Goal: Task Accomplishment & Management: Use online tool/utility

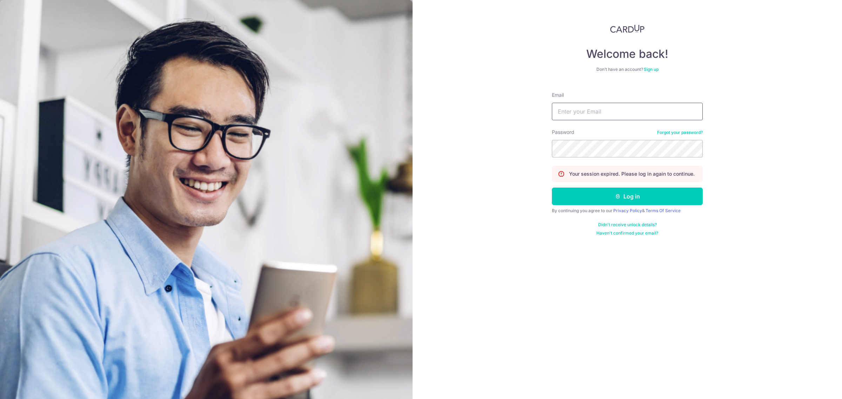
click at [611, 112] on input "Email" at bounding box center [627, 112] width 151 height 18
type input "carditho_sarcol@ais.com.sg"
click at [552, 188] on button "Log in" at bounding box center [627, 197] width 151 height 18
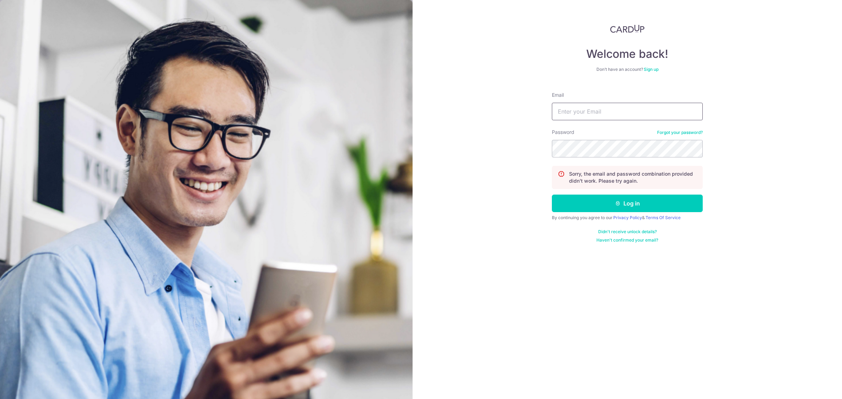
drag, startPoint x: 637, startPoint y: 102, endPoint x: 631, endPoint y: 110, distance: 10.2
click at [636, 102] on div "Email" at bounding box center [627, 106] width 151 height 29
click at [631, 110] on input "Email" at bounding box center [627, 112] width 151 height 18
type input "carditho_sarcol@ais.com.sg"
click at [552, 195] on button "Log in" at bounding box center [627, 204] width 151 height 18
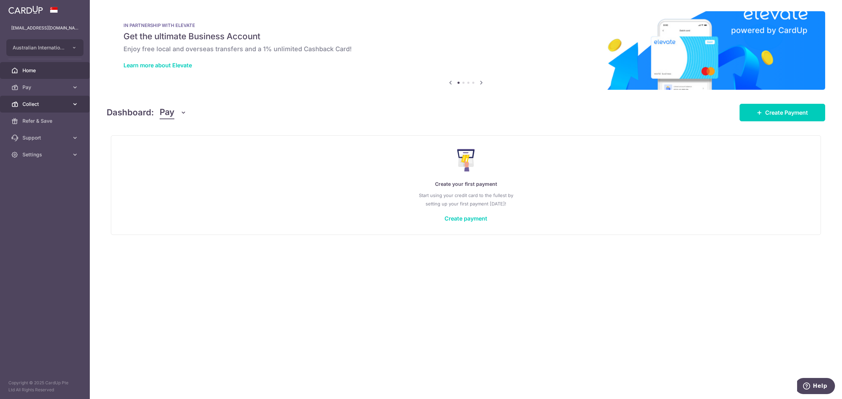
click at [34, 106] on span "Collect" at bounding box center [45, 104] width 46 height 7
click at [39, 119] on span "Dashboard" at bounding box center [45, 121] width 46 height 7
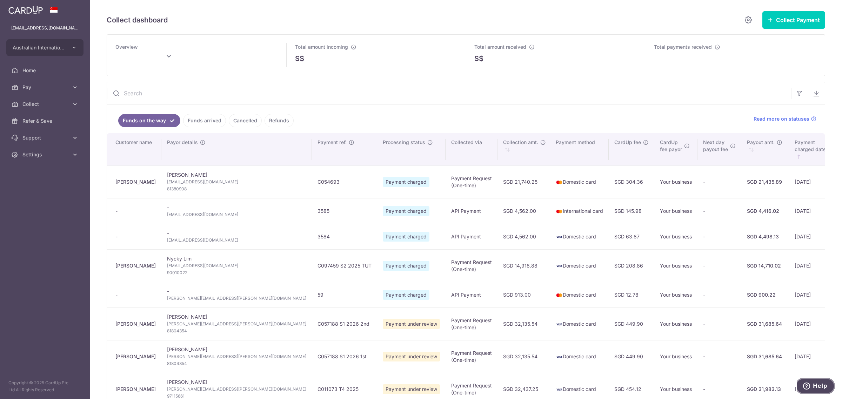
click at [828, 388] on button "Help" at bounding box center [815, 386] width 40 height 16
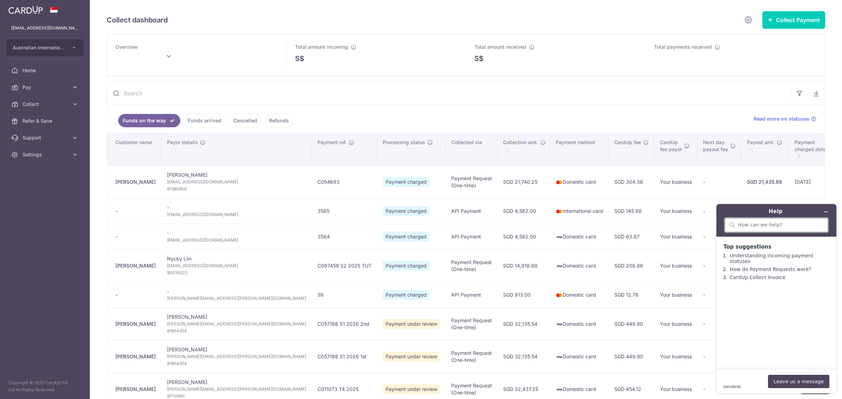
click at [778, 226] on input "search" at bounding box center [781, 225] width 86 height 6
type input "October 2025"
type input "paymnt"
type input "payment under review"
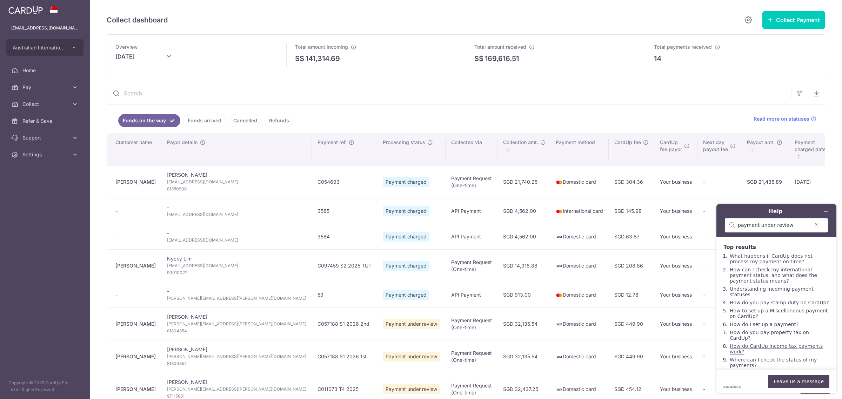
scroll to position [3, 0]
click at [752, 354] on link "Where can I check the status of my payments?" at bounding box center [773, 359] width 87 height 11
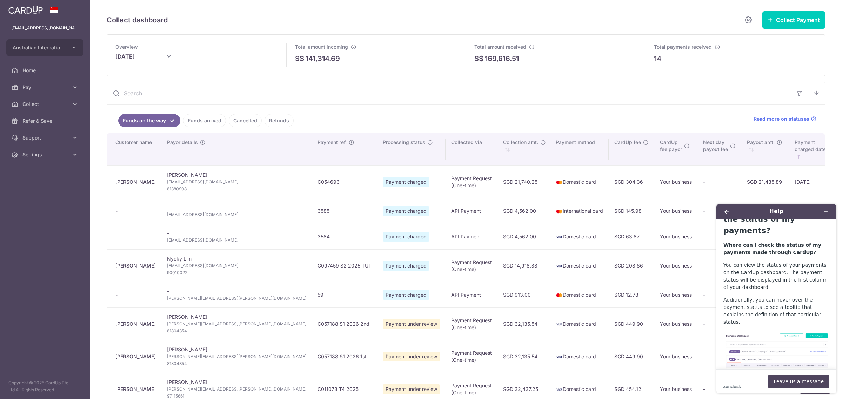
scroll to position [44, 0]
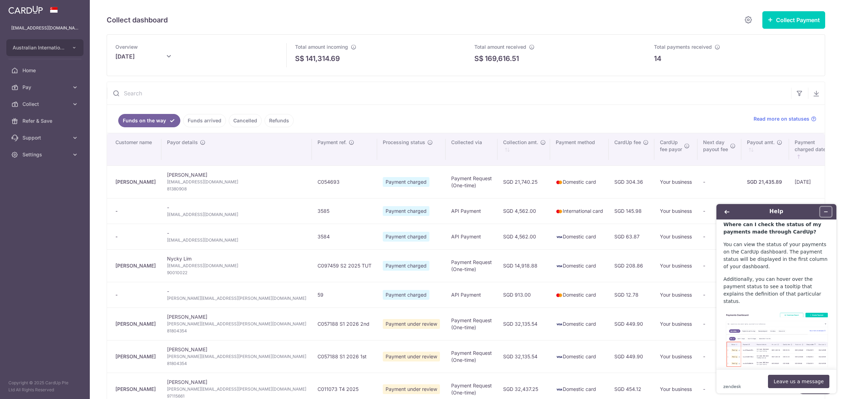
click at [827, 212] on icon "Minimize widget" at bounding box center [825, 212] width 3 height 0
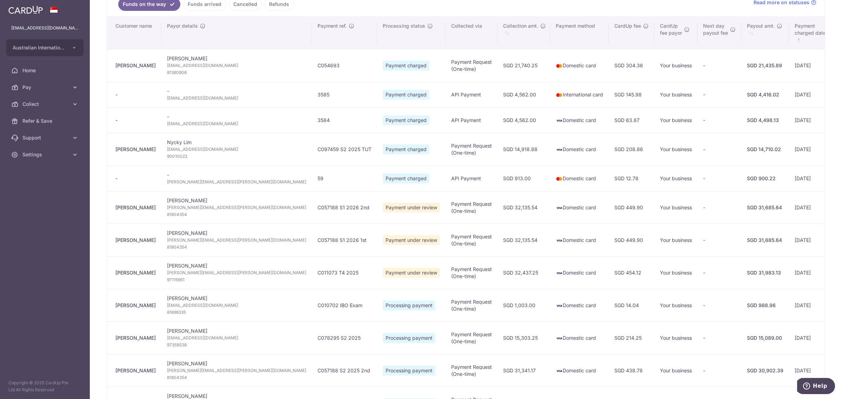
scroll to position [132, 0]
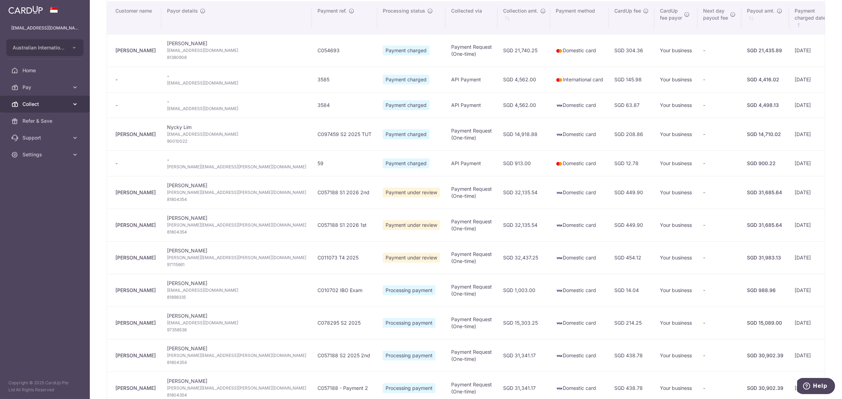
click at [46, 103] on span "Collect" at bounding box center [45, 104] width 46 height 7
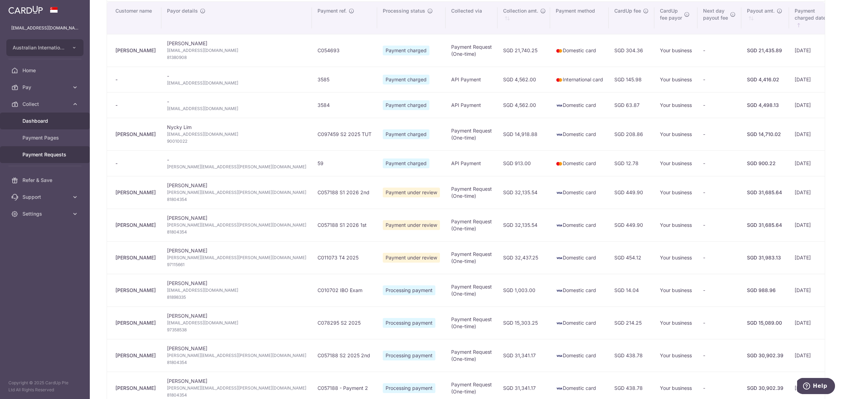
click at [40, 155] on span "Payment Requests" at bounding box center [45, 154] width 46 height 7
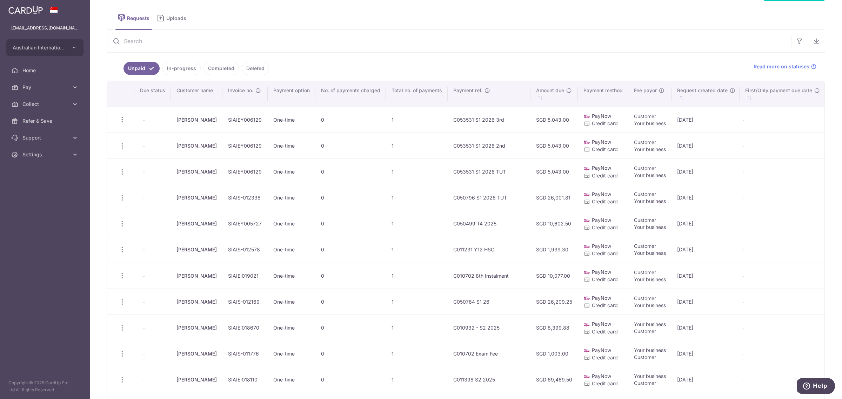
scroll to position [44, 0]
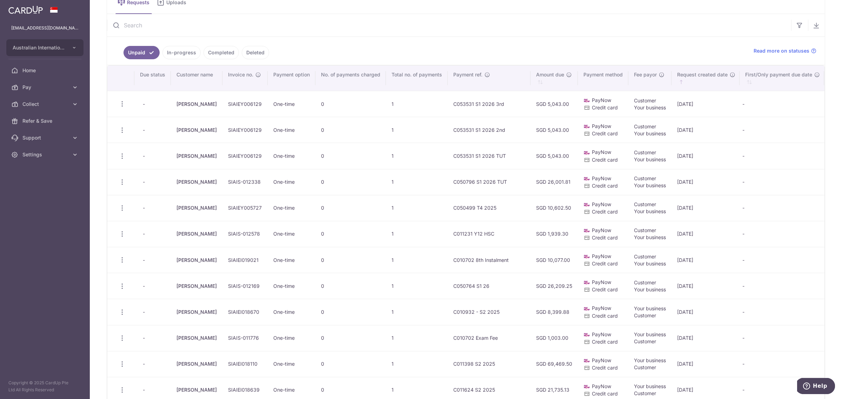
click at [182, 51] on link "In-progress" at bounding box center [181, 52] width 38 height 13
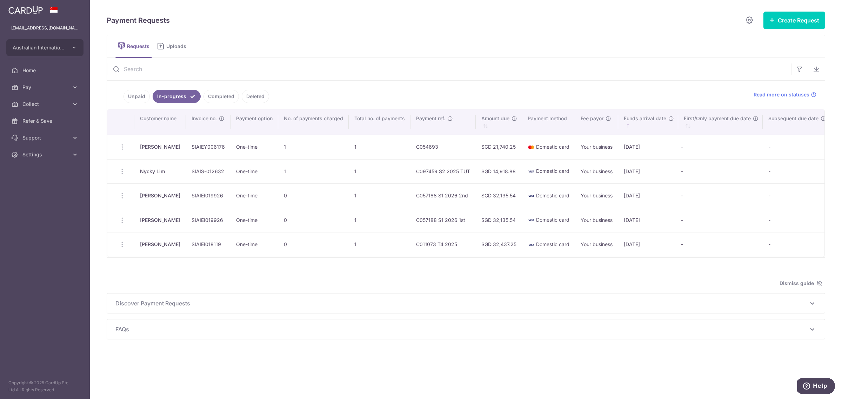
click at [213, 94] on link "Completed" at bounding box center [220, 96] width 35 height 13
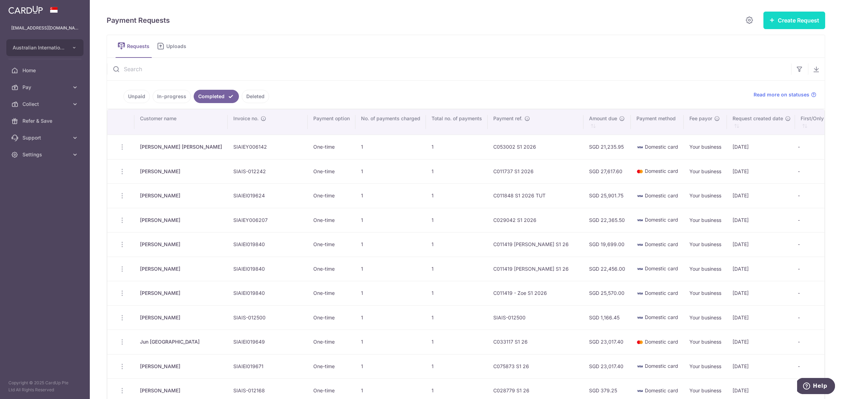
click at [795, 22] on button "Create Request" at bounding box center [794, 21] width 62 height 18
click at [753, 41] on span "Single Request" at bounding box center [783, 42] width 72 height 8
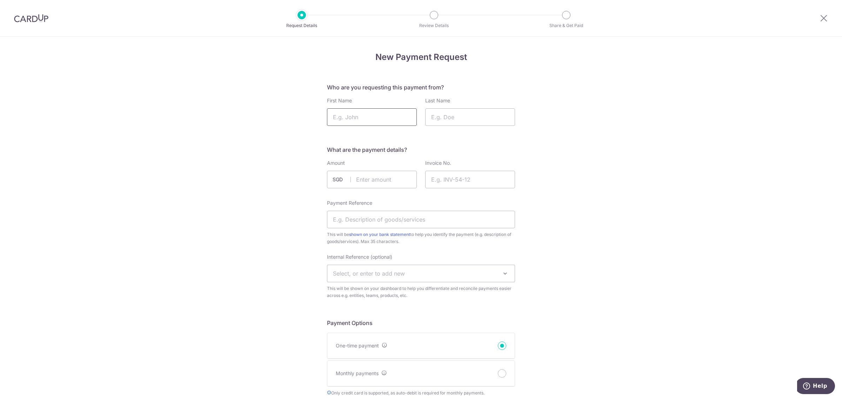
click at [374, 119] on input "First Name" at bounding box center [372, 117] width 90 height 18
type input "Dale"
click at [461, 113] on input "Last Name" at bounding box center [470, 117] width 90 height 18
type input "Finlay"
type input "32135.54"
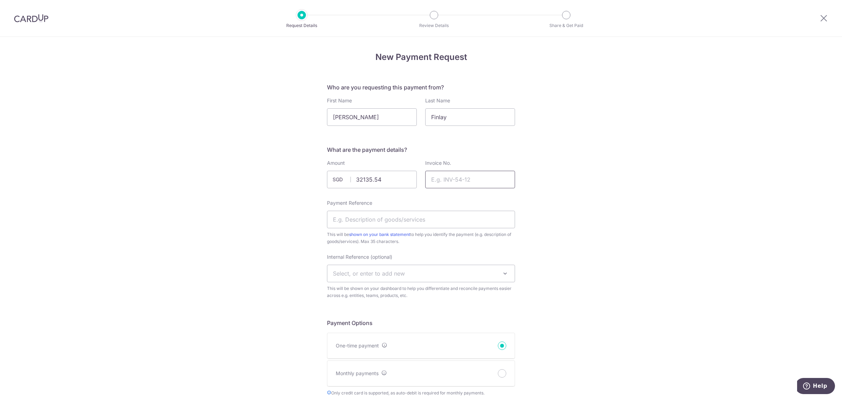
click at [448, 181] on input "Invoice No." at bounding box center [470, 180] width 90 height 18
click at [460, 181] on input "Invoice No." at bounding box center [470, 180] width 90 height 18
paste input "SIAIEI019926"
drag, startPoint x: 438, startPoint y: 181, endPoint x: 478, endPoint y: 172, distance: 40.6
click at [439, 181] on input "SIAIEI019926" at bounding box center [470, 180] width 90 height 18
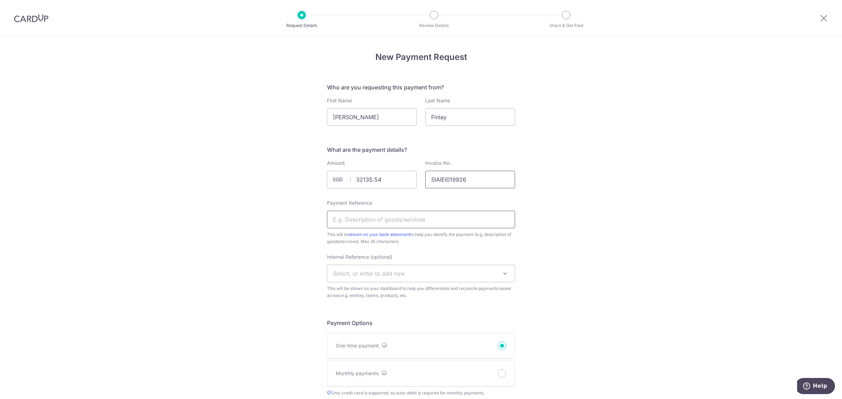
type input "SIAIEI019926"
click at [381, 217] on input "Payment Reference" at bounding box center [421, 220] width 188 height 18
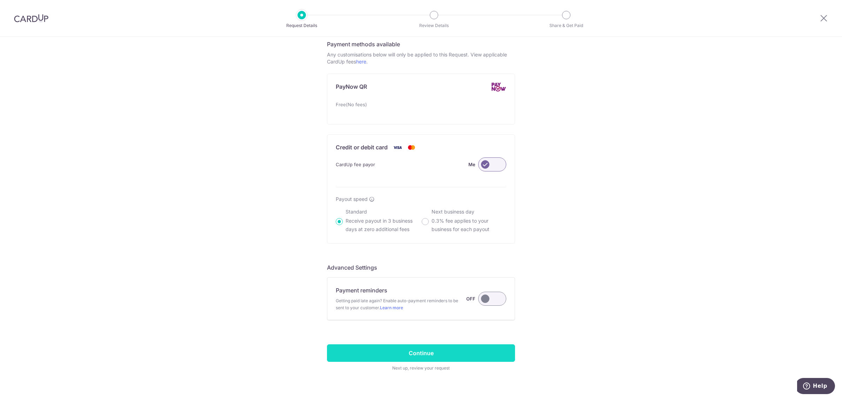
scroll to position [394, 0]
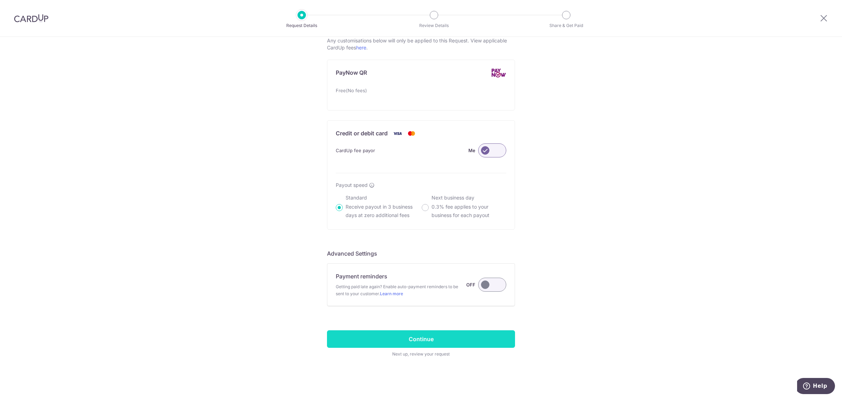
type input "C057188 S1 2026 1st"
click at [449, 337] on input "Continue" at bounding box center [421, 339] width 188 height 18
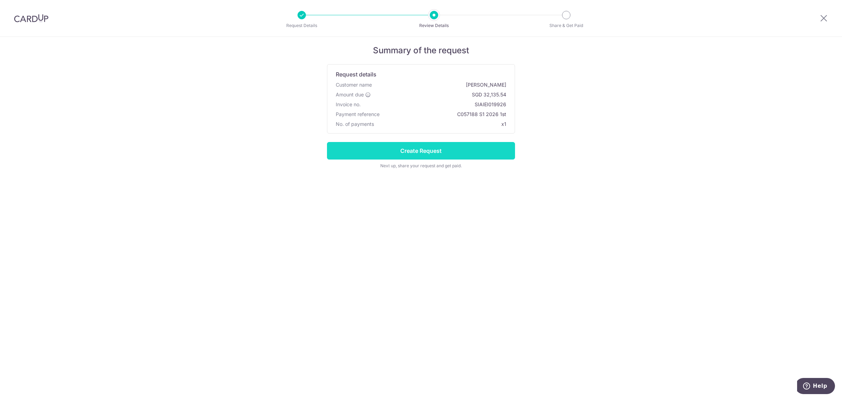
click at [423, 147] on input "Create Request" at bounding box center [421, 151] width 188 height 18
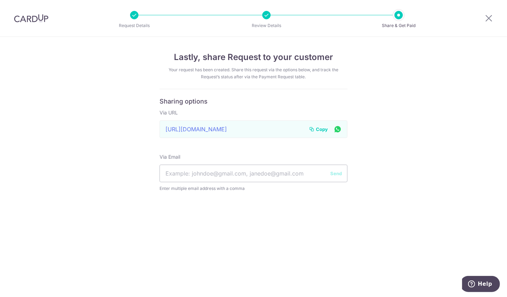
click at [322, 128] on span "Copy" at bounding box center [322, 129] width 12 height 7
click at [486, 16] on icon at bounding box center [489, 18] width 8 height 9
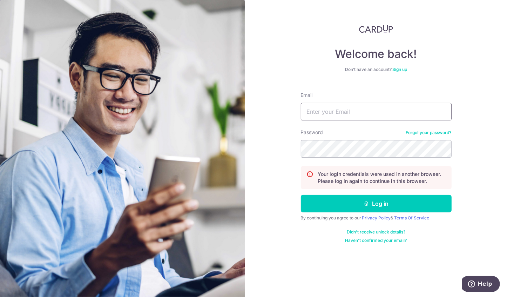
click at [358, 111] on input "Email" at bounding box center [376, 112] width 151 height 18
drag, startPoint x: 326, startPoint y: 111, endPoint x: 349, endPoint y: 119, distance: 24.2
click at [326, 111] on input "Email" at bounding box center [376, 112] width 151 height 18
type input "[EMAIL_ADDRESS][DOMAIN_NAME]"
click at [301, 195] on button "Log in" at bounding box center [376, 204] width 151 height 18
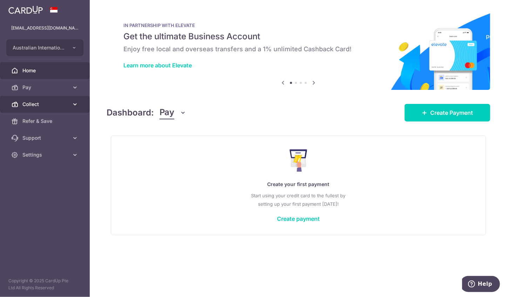
click at [38, 103] on span "Collect" at bounding box center [45, 104] width 46 height 7
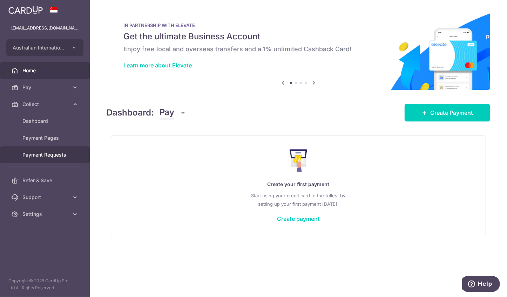
click at [45, 153] on span "Payment Requests" at bounding box center [45, 154] width 46 height 7
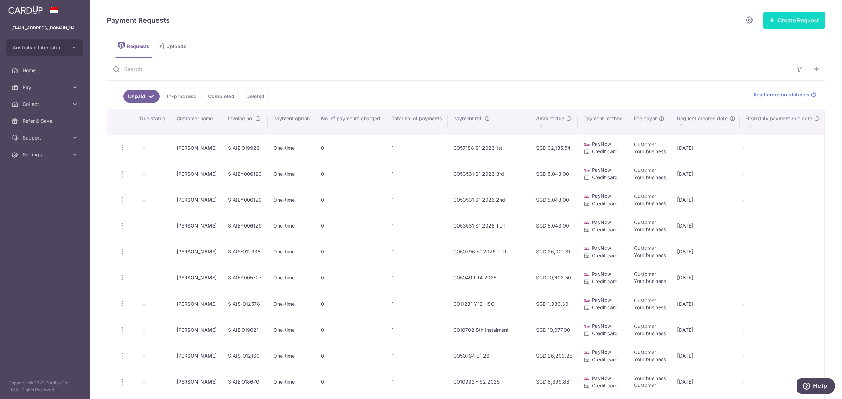
click at [507, 17] on button "Create Request" at bounding box center [794, 21] width 62 height 18
click at [507, 43] on span "Single Request" at bounding box center [783, 42] width 72 height 8
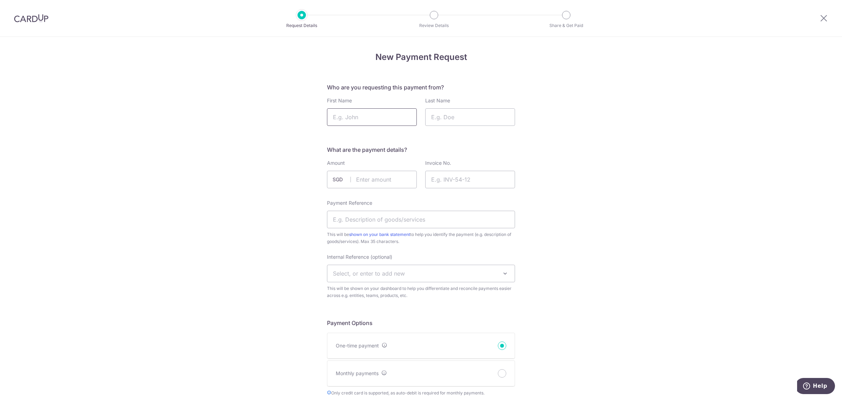
click at [375, 118] on input "First Name" at bounding box center [372, 117] width 90 height 18
type input "Dale"
type input "Finlay"
click at [377, 176] on input "text" at bounding box center [372, 180] width 90 height 18
type input "32135.54"
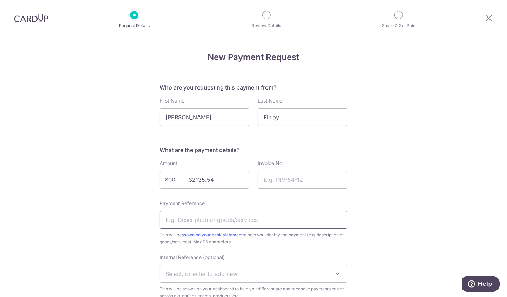
click at [181, 217] on input "Payment Reference" at bounding box center [254, 220] width 188 height 18
type input "C057188 S1 2026 2nd"
click at [274, 179] on input "Invoice No." at bounding box center [303, 180] width 90 height 18
paste input "SIAIEI019926"
type input "SIAIEI019926"
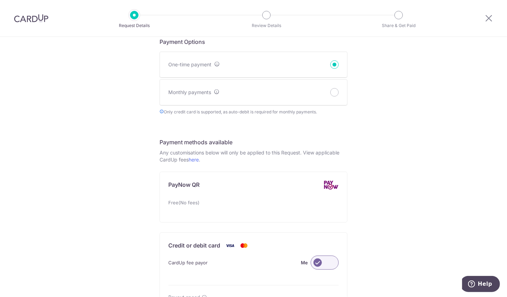
scroll to position [482, 0]
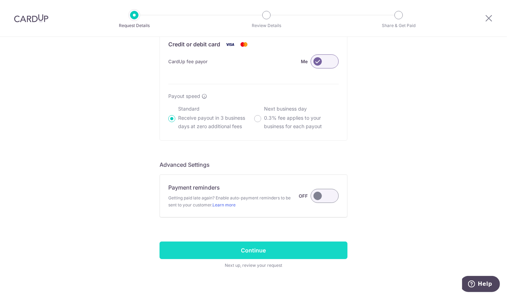
click at [258, 250] on input "Continue" at bounding box center [254, 250] width 188 height 18
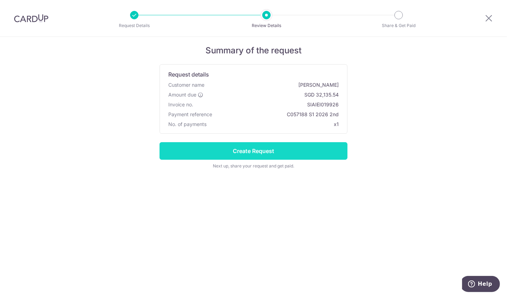
click at [301, 151] on input "Create Request" at bounding box center [254, 151] width 188 height 18
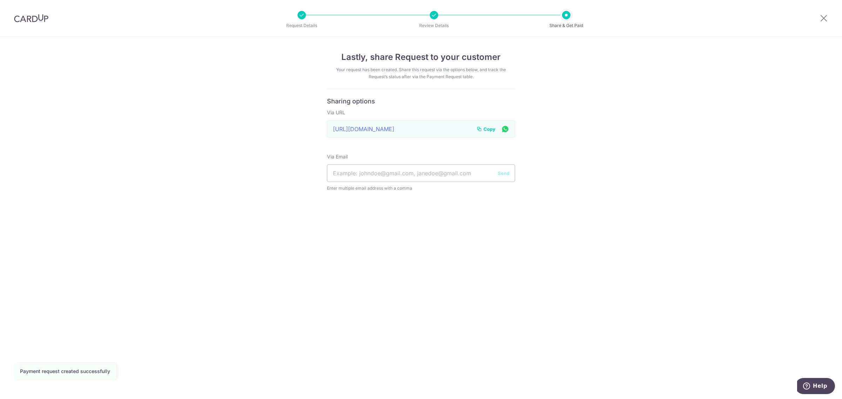
click at [489, 132] on span "Copy" at bounding box center [489, 129] width 12 height 7
